Goal: Navigation & Orientation: Find specific page/section

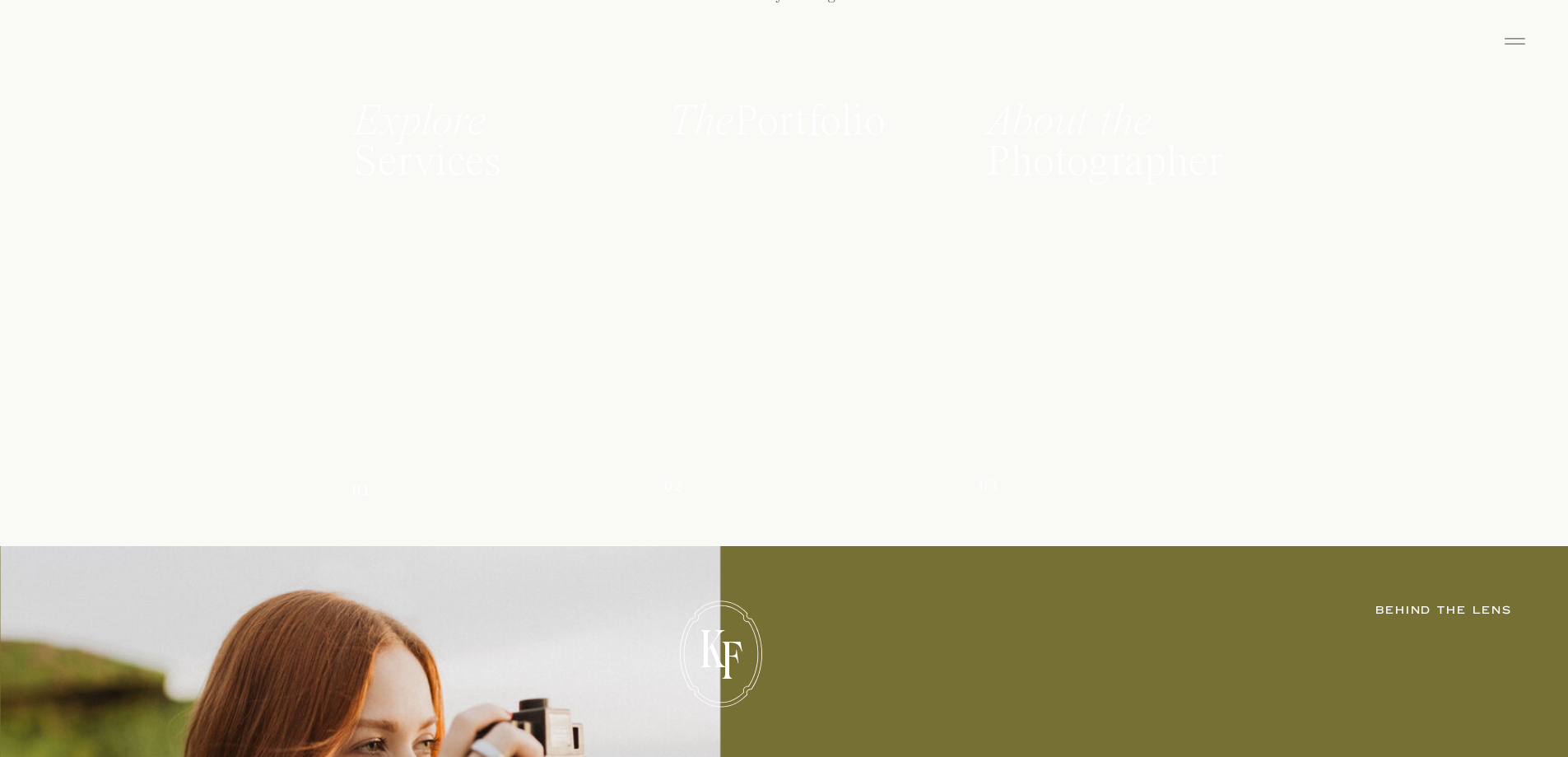
scroll to position [2140, 0]
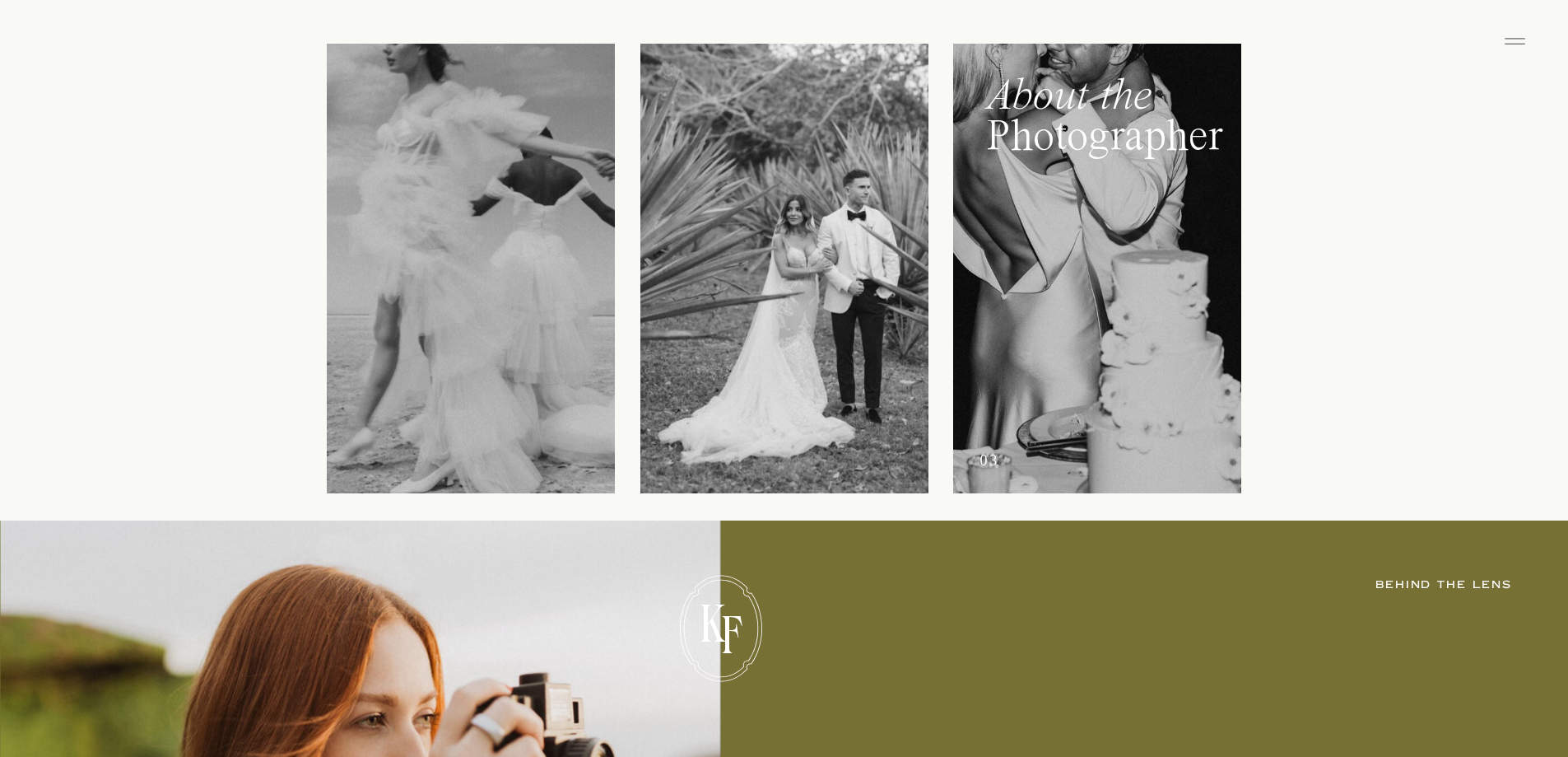
click at [1013, 224] on div at bounding box center [1097, 268] width 289 height 450
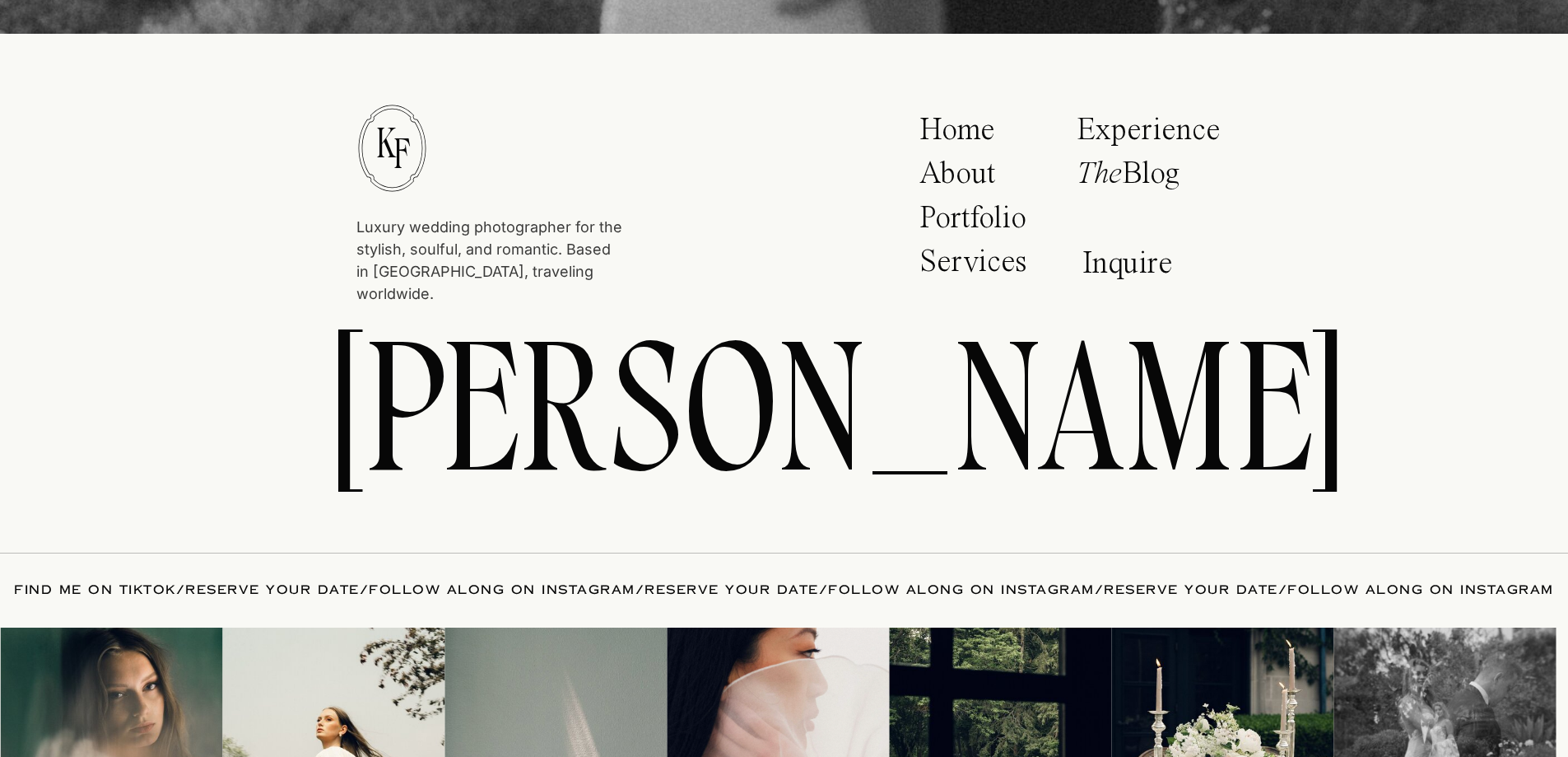
scroll to position [6184, 0]
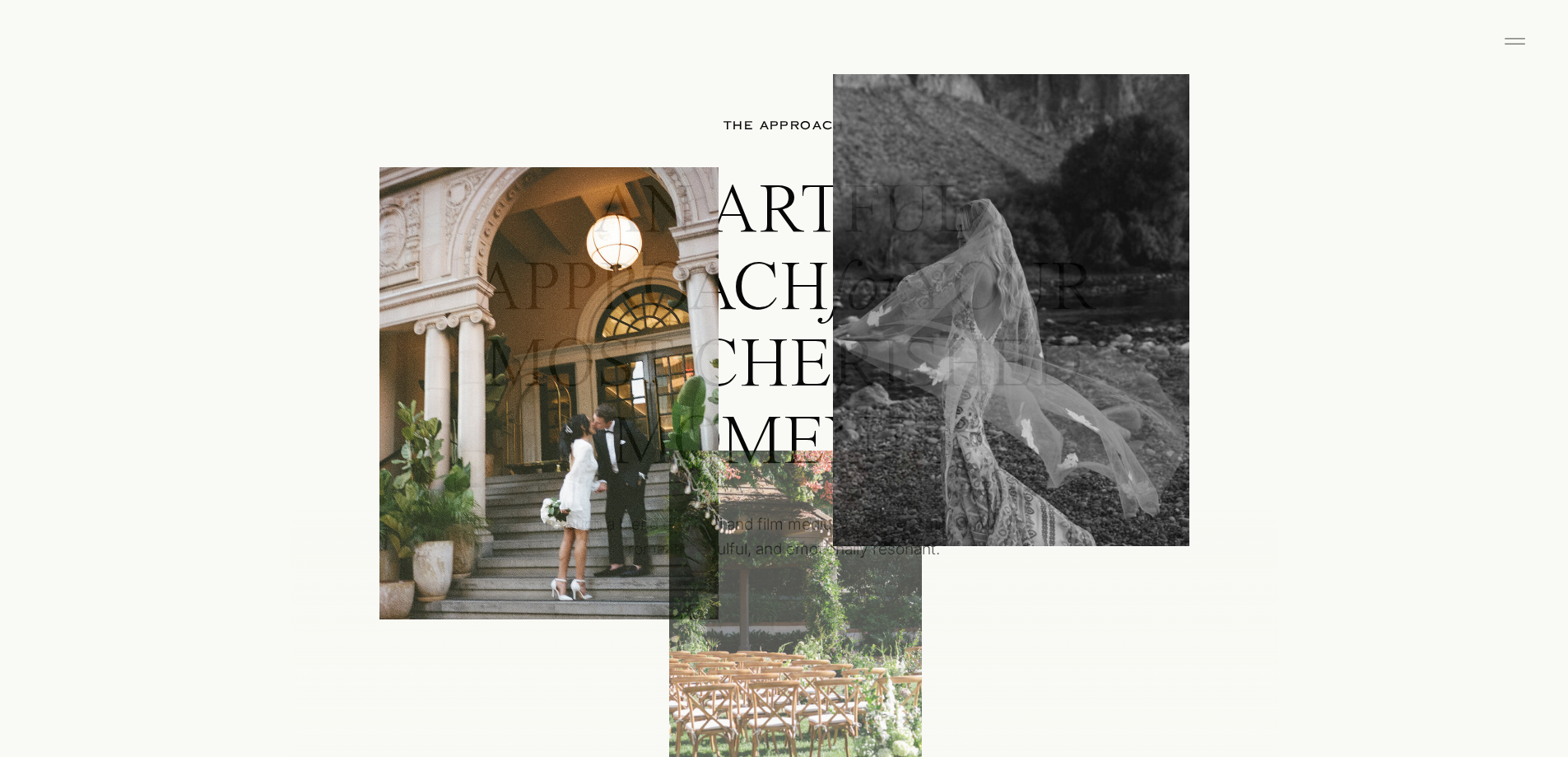
scroll to position [4199, 0]
